Goal: Task Accomplishment & Management: Manage account settings

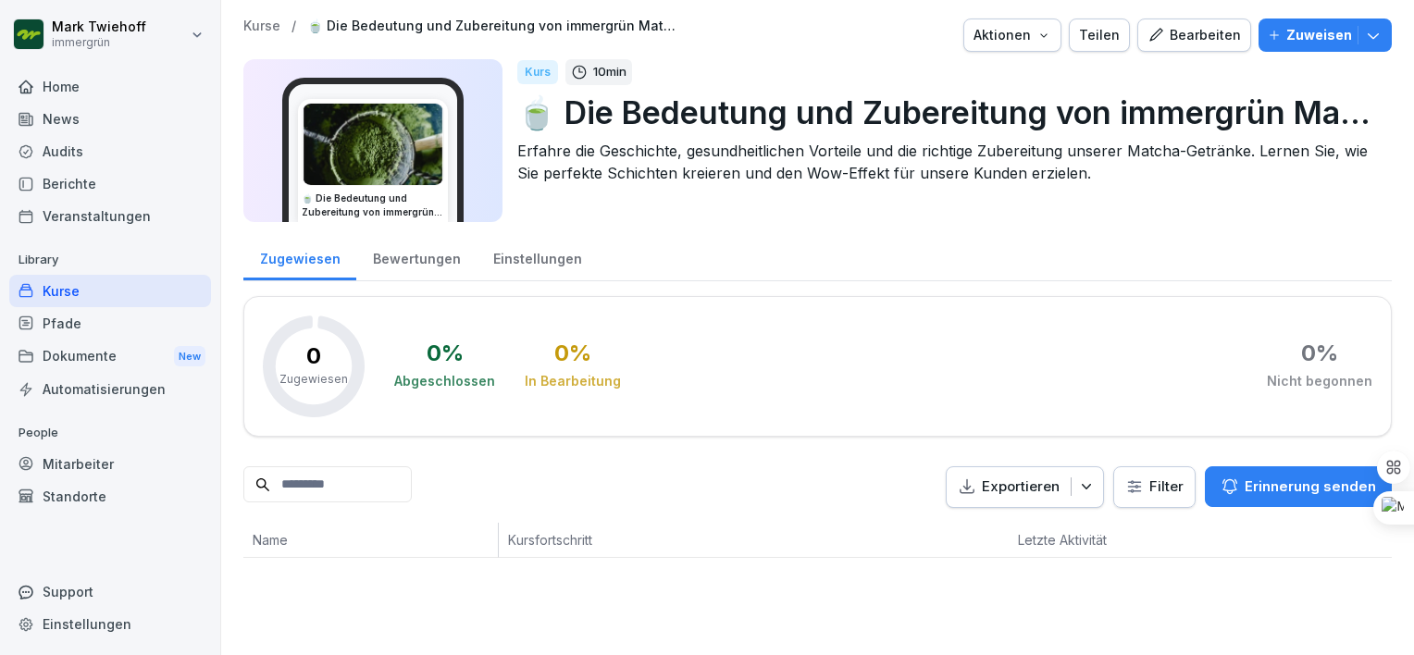
click at [1204, 35] on div "Bearbeiten" at bounding box center [1193, 35] width 93 height 20
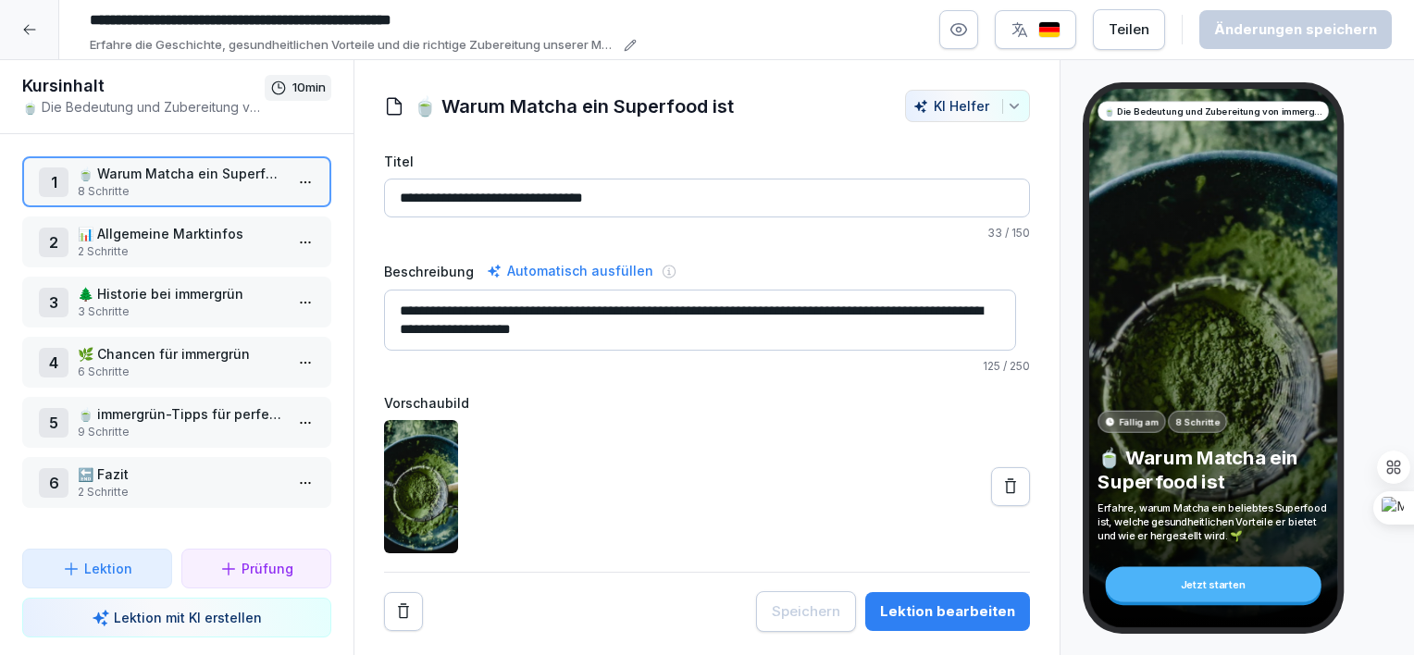
click at [35, 30] on icon at bounding box center [29, 29] width 15 height 15
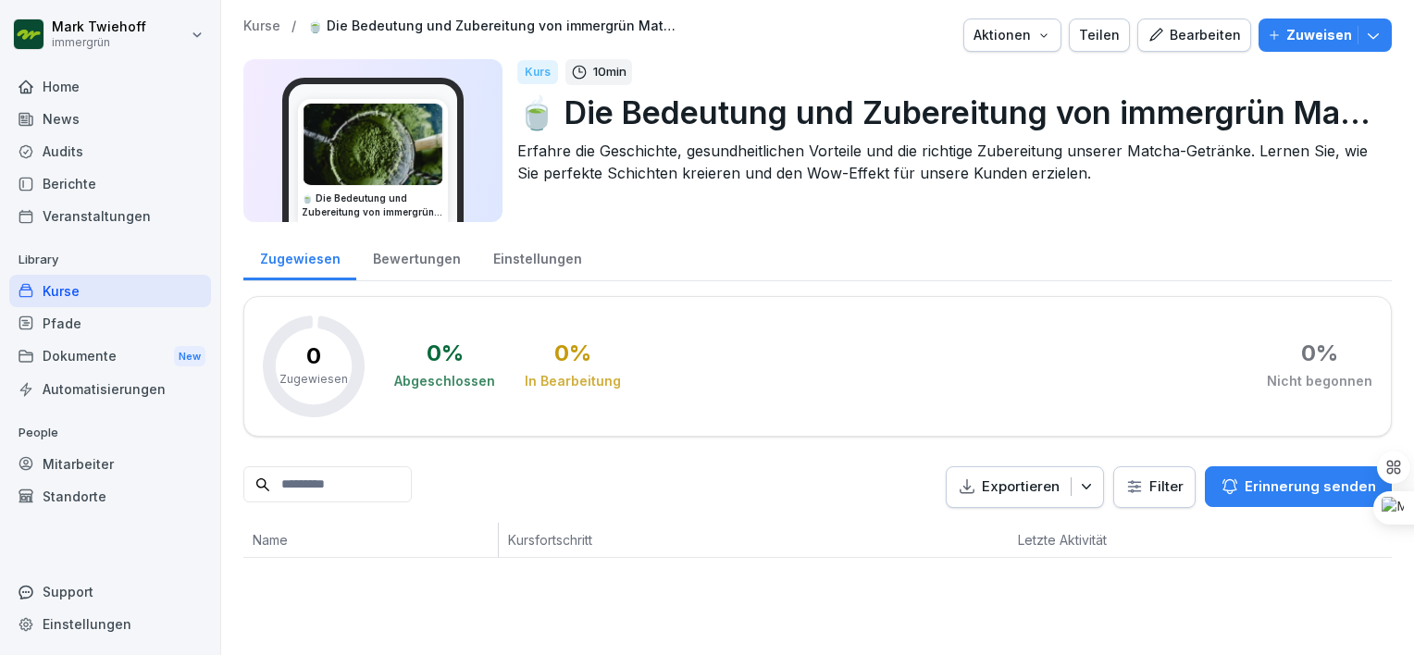
click at [75, 292] on div "Kurse" at bounding box center [110, 291] width 202 height 32
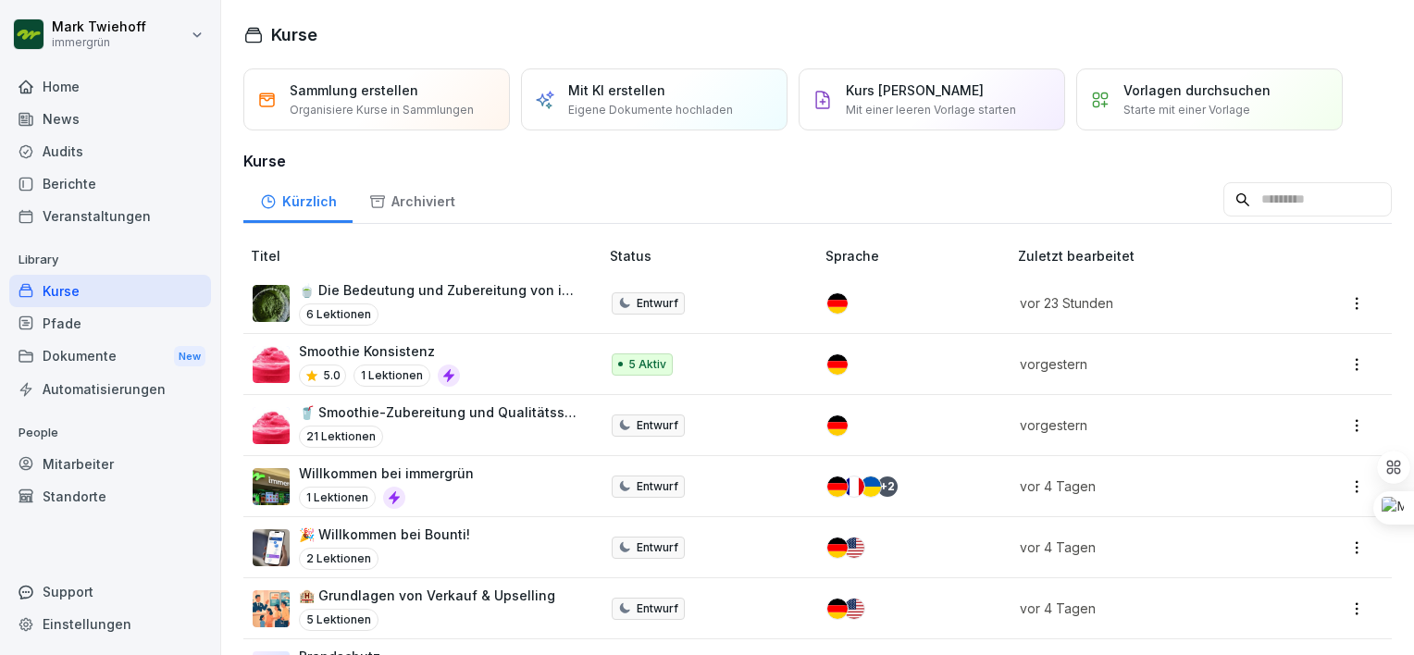
click at [61, 86] on div "Home" at bounding box center [110, 86] width 202 height 32
